Goal: Information Seeking & Learning: Compare options

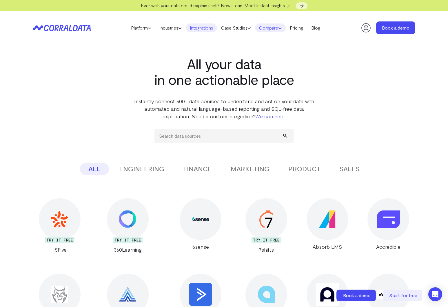
click at [282, 29] on icon at bounding box center [279, 27] width 3 height 3
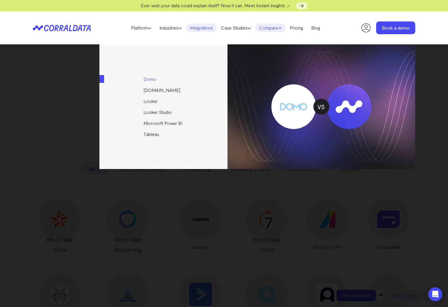
click at [148, 83] on link "Domo" at bounding box center [163, 79] width 129 height 11
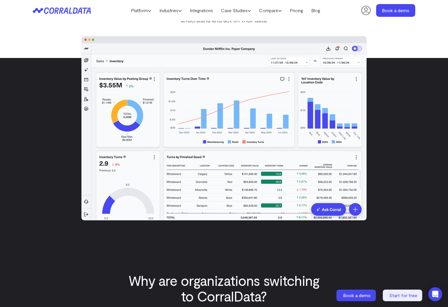
scroll to position [96, 0]
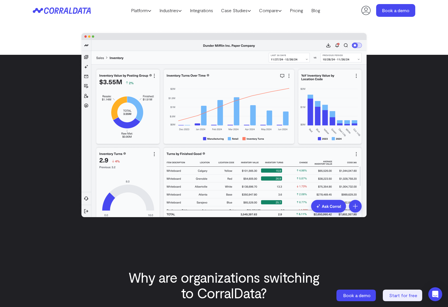
click at [208, 16] on header "Platform AI Reporting Use AI to effortlessly answer any business questions from…" at bounding box center [224, 10] width 383 height 21
click at [208, 11] on link "Integrations" at bounding box center [201, 10] width 31 height 9
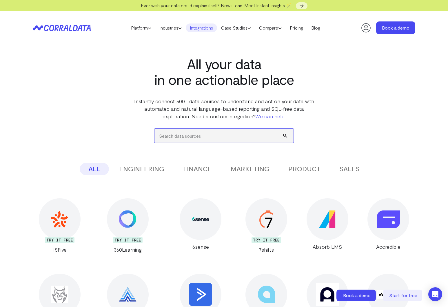
click at [210, 137] on input "search" at bounding box center [224, 136] width 139 height 14
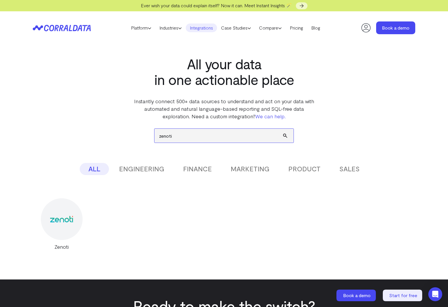
type input "zenoti"
click at [63, 219] on img at bounding box center [61, 219] width 23 height 6
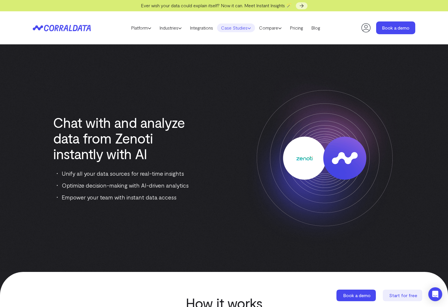
click at [227, 27] on link "Case Studies" at bounding box center [236, 27] width 38 height 9
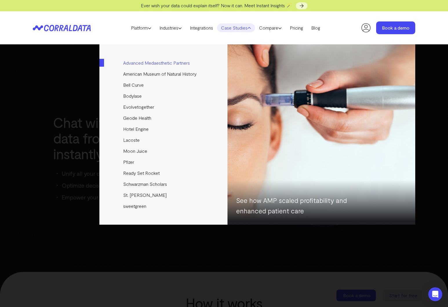
click at [149, 64] on link "Advanced Medaesthetic Partners" at bounding box center [163, 62] width 129 height 11
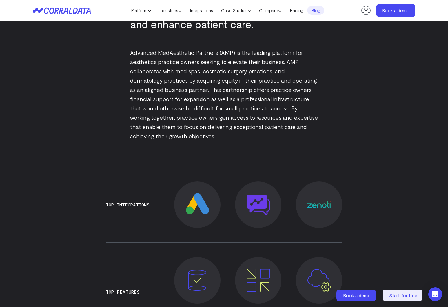
scroll to position [399, 0]
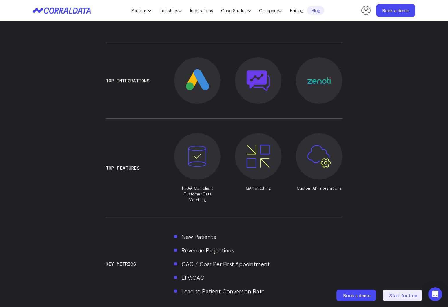
click at [258, 89] on img at bounding box center [258, 80] width 23 height 21
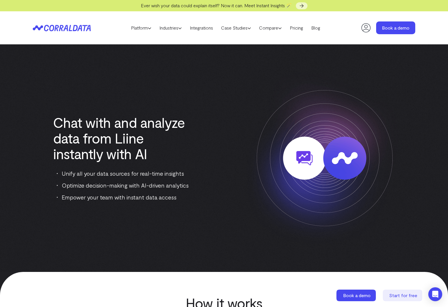
click at [140, 224] on div "Chat with and analyze data from Liine instantly with AI Unify all your data sou…" at bounding box center [224, 158] width 383 height 181
click at [182, 29] on link "Industries" at bounding box center [170, 27] width 30 height 9
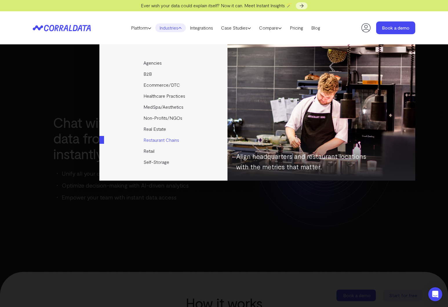
click at [160, 142] on link "Restaurant Chains" at bounding box center [163, 140] width 129 height 11
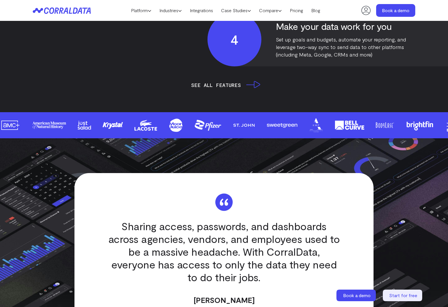
scroll to position [1454, 0]
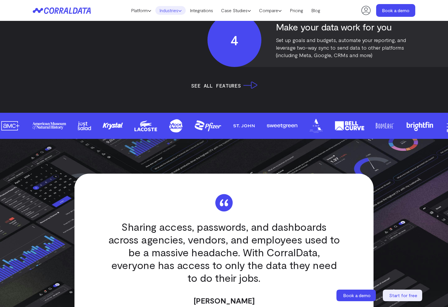
click at [181, 11] on icon at bounding box center [179, 10] width 3 height 3
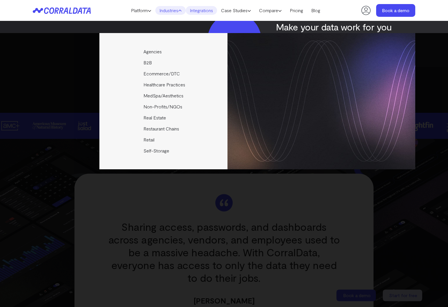
click at [198, 14] on link "Integrations" at bounding box center [201, 10] width 31 height 9
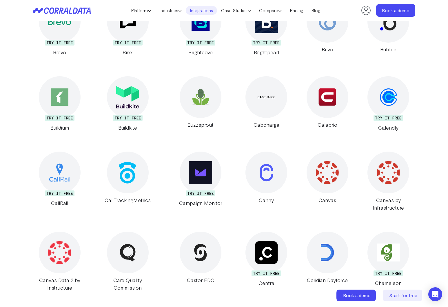
scroll to position [1563, 0]
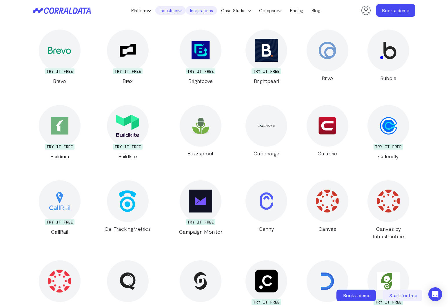
click at [178, 11] on icon at bounding box center [179, 10] width 3 height 3
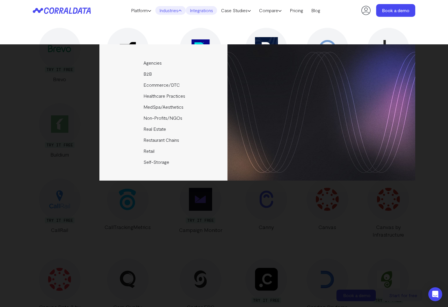
scroll to position [1564, 0]
click at [174, 231] on div "Agencies Help your clients become data driven faster through seamless reporting…" at bounding box center [224, 175] width 448 height 263
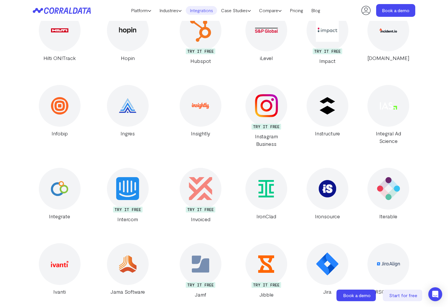
scroll to position [4634, 0]
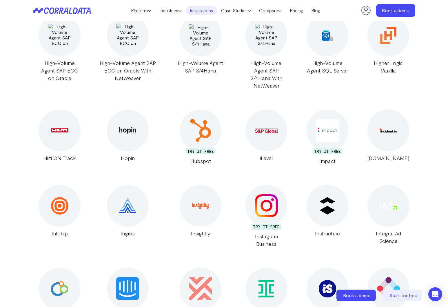
click at [190, 119] on img at bounding box center [200, 130] width 23 height 23
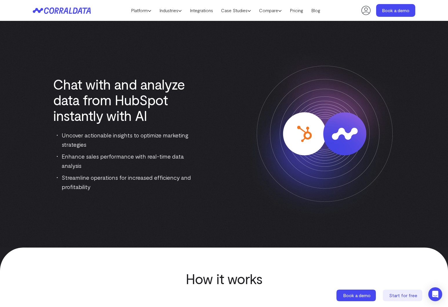
scroll to position [11, 0]
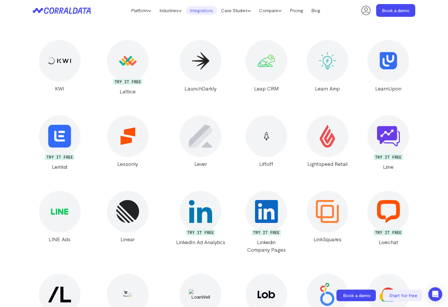
scroll to position [5238, 0]
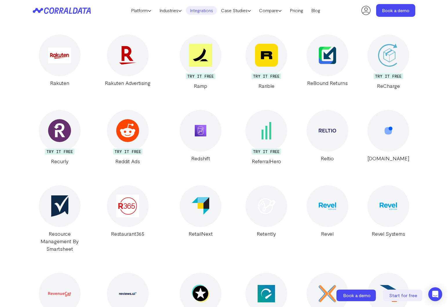
scroll to position [7991, 0]
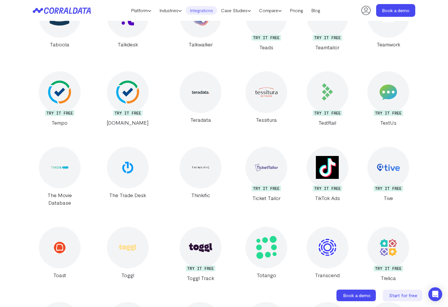
scroll to position [9799, 0]
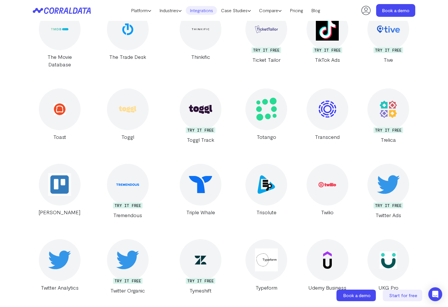
scroll to position [9938, 0]
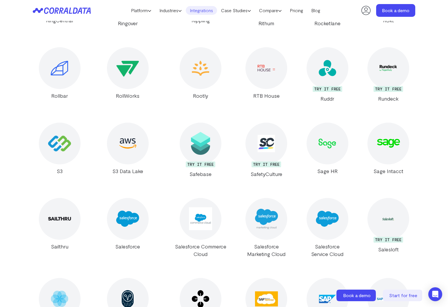
scroll to position [8357, 0]
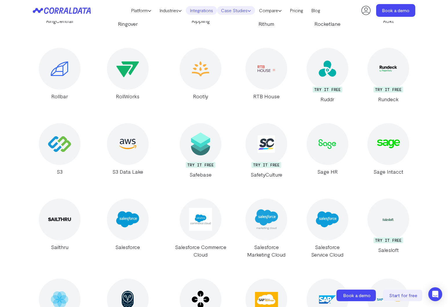
click at [250, 10] on icon at bounding box center [249, 10] width 3 height 3
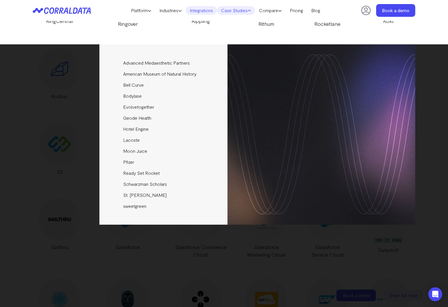
click at [419, 86] on div "Advanced Medaesthetic Partners See how AMP scaled profitability and enhanced pa…" at bounding box center [224, 175] width 448 height 263
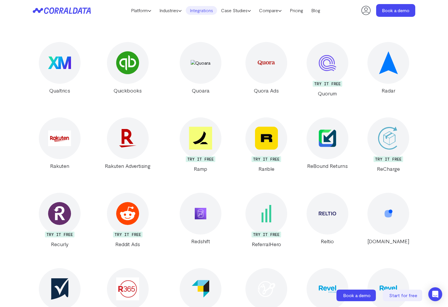
scroll to position [7761, 0]
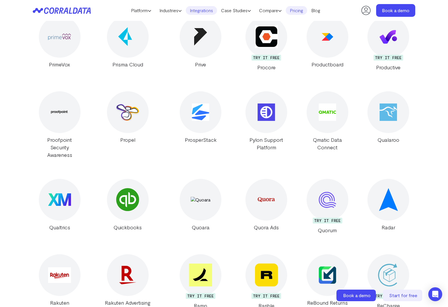
click at [299, 11] on link "Pricing" at bounding box center [296, 10] width 21 height 9
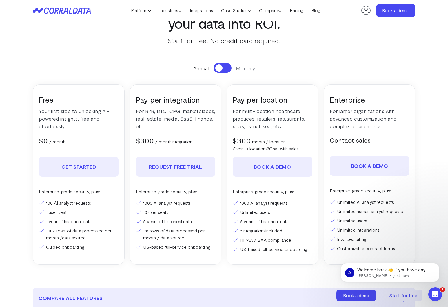
click at [302, 62] on section "Pricing Everything you need to turn your data into ROI. Start for free. No cred…" at bounding box center [223, 134] width 417 height 308
click at [286, 59] on section "Pricing Everything you need to turn your data into ROI. Start for free. No cred…" at bounding box center [223, 134] width 417 height 308
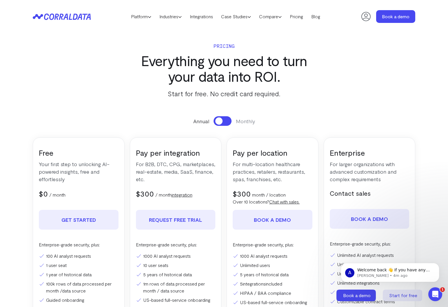
click at [358, 61] on section "Pricing Everything you need to turn your data into ROI. Start for free. No cred…" at bounding box center [223, 187] width 417 height 308
click at [211, 19] on link "Integrations" at bounding box center [201, 16] width 31 height 9
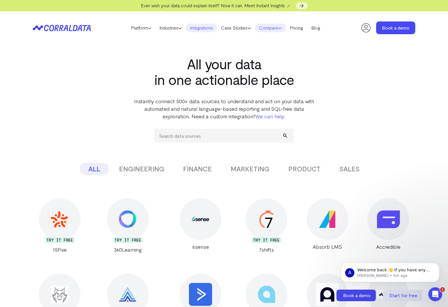
click at [277, 29] on link "Compare" at bounding box center [270, 27] width 31 height 9
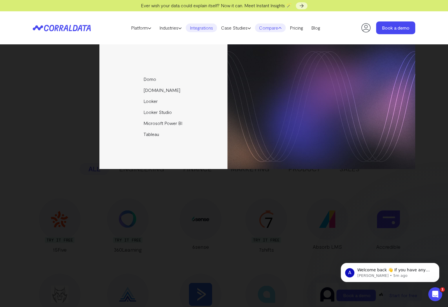
drag, startPoint x: 386, startPoint y: 63, endPoint x: 388, endPoint y: 44, distance: 19.1
click at [386, 62] on img at bounding box center [322, 106] width 188 height 125
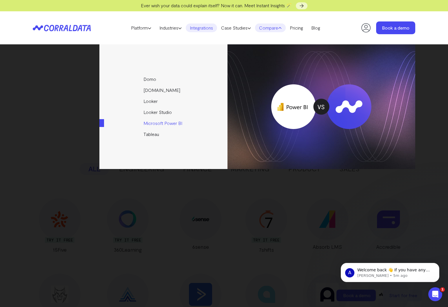
click at [165, 121] on link "Microsoft Power BI" at bounding box center [163, 123] width 129 height 11
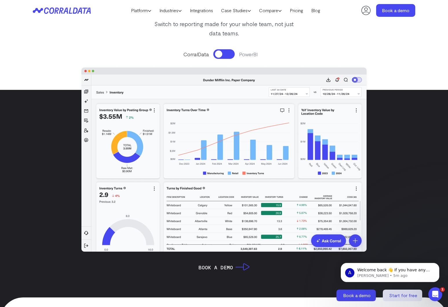
scroll to position [86, 0]
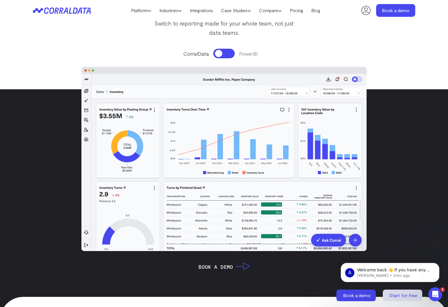
click at [221, 51] on button at bounding box center [223, 54] width 21 height 10
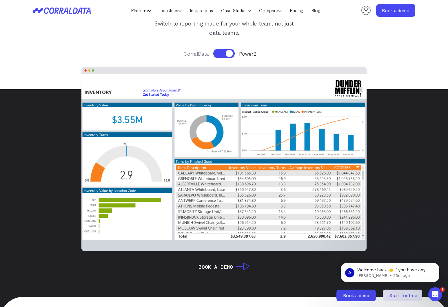
scroll to position [59, 0]
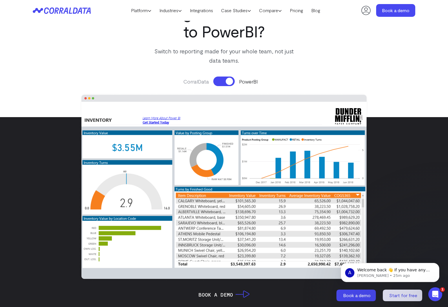
click at [227, 81] on button at bounding box center [223, 82] width 21 height 10
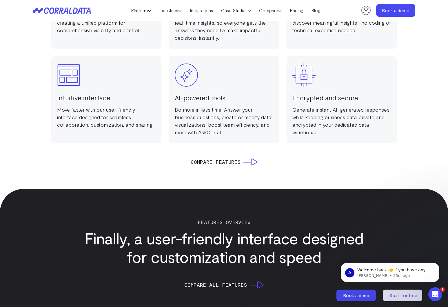
scroll to position [495, 0]
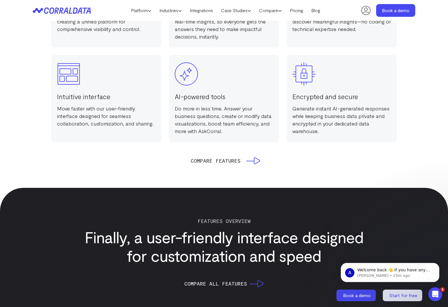
click at [211, 162] on span "Compare Features" at bounding box center [216, 161] width 50 height 8
click at [257, 163] on div "Compare Features" at bounding box center [224, 161] width 383 height 8
click at [256, 161] on icon at bounding box center [253, 160] width 14 height 7
click at [253, 161] on icon at bounding box center [253, 160] width 14 height 7
click at [257, 161] on icon at bounding box center [253, 160] width 14 height 7
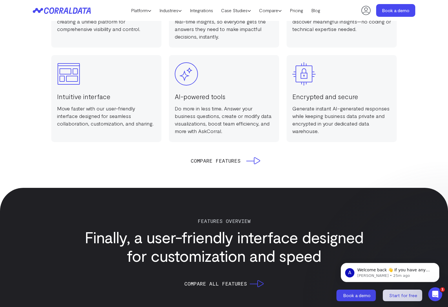
click at [199, 161] on span "Compare Features" at bounding box center [216, 161] width 50 height 8
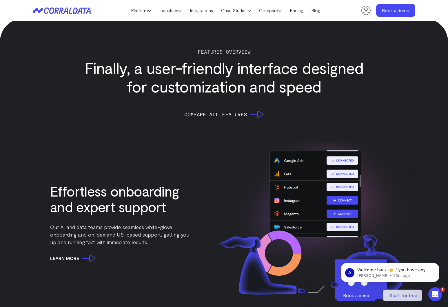
scroll to position [664, 0]
